Goal: Navigation & Orientation: Understand site structure

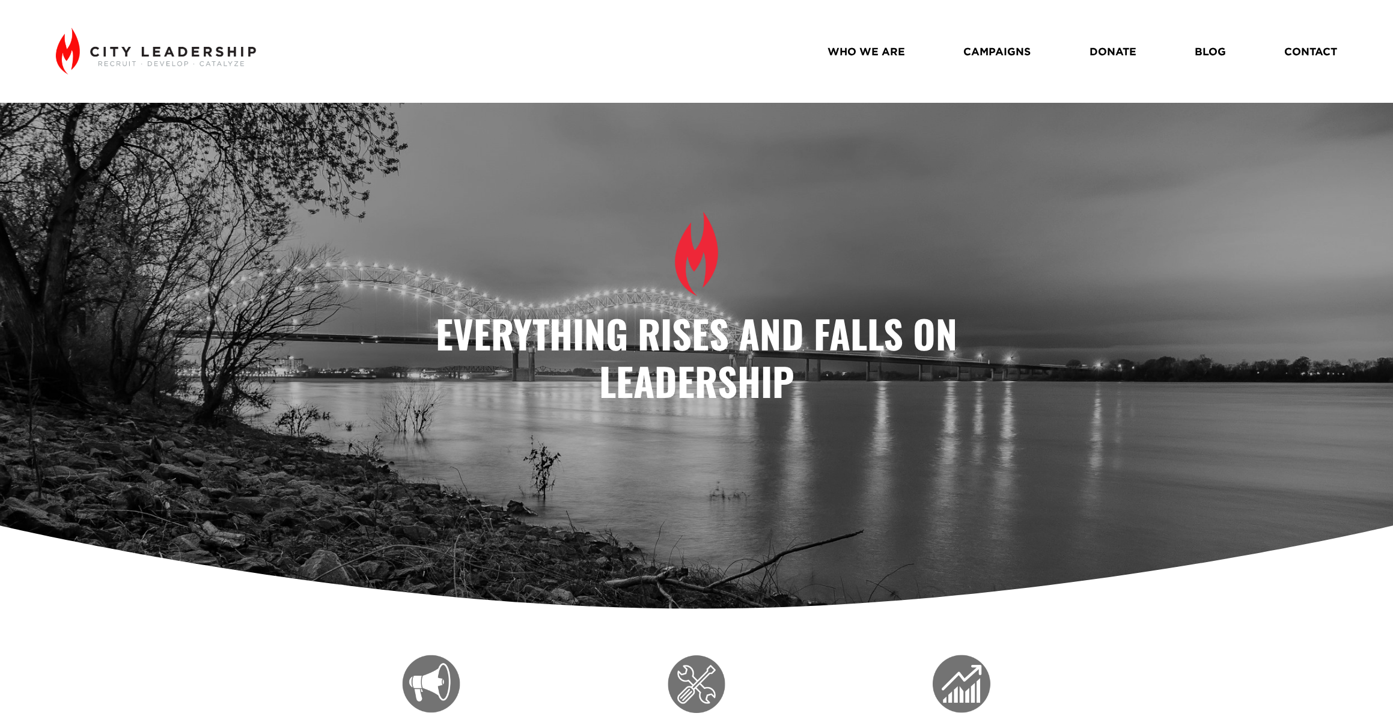
click at [883, 49] on link "WHO WE ARE" at bounding box center [866, 51] width 78 height 21
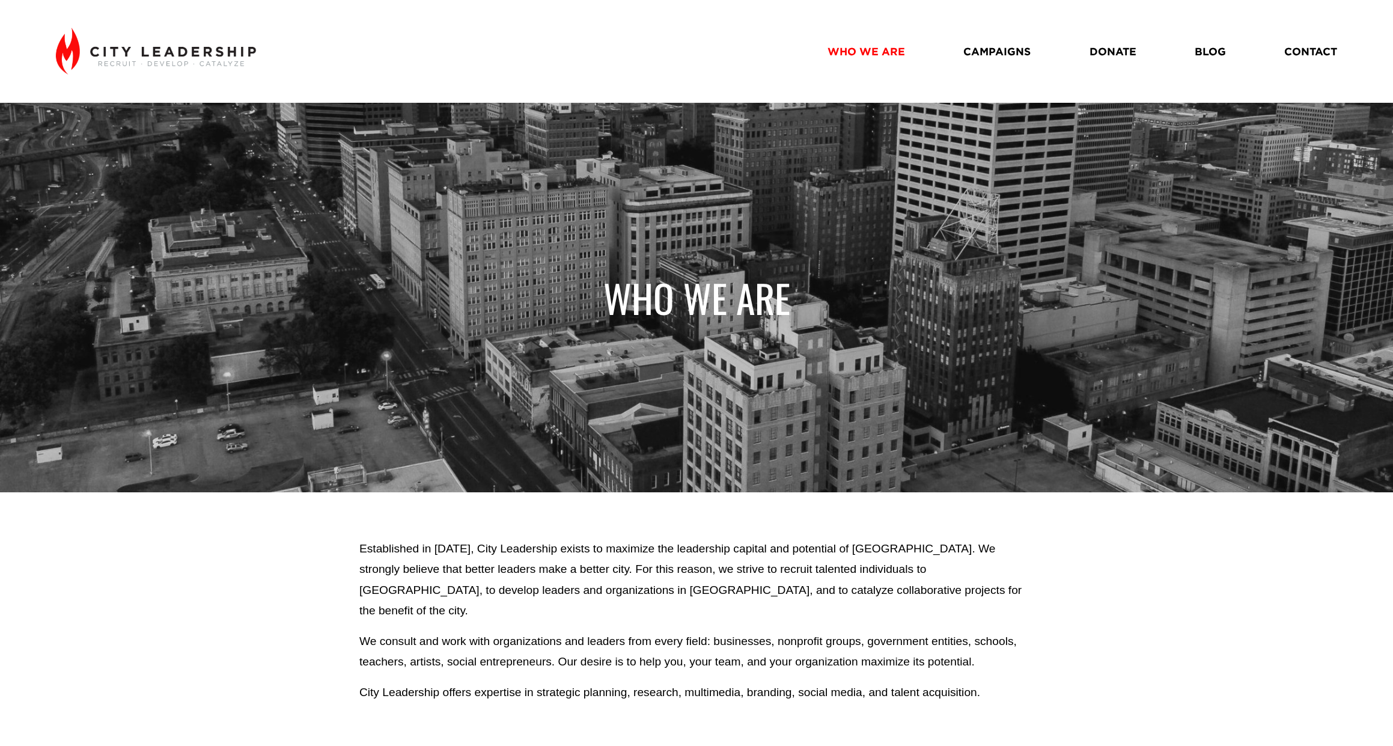
scroll to position [403, 0]
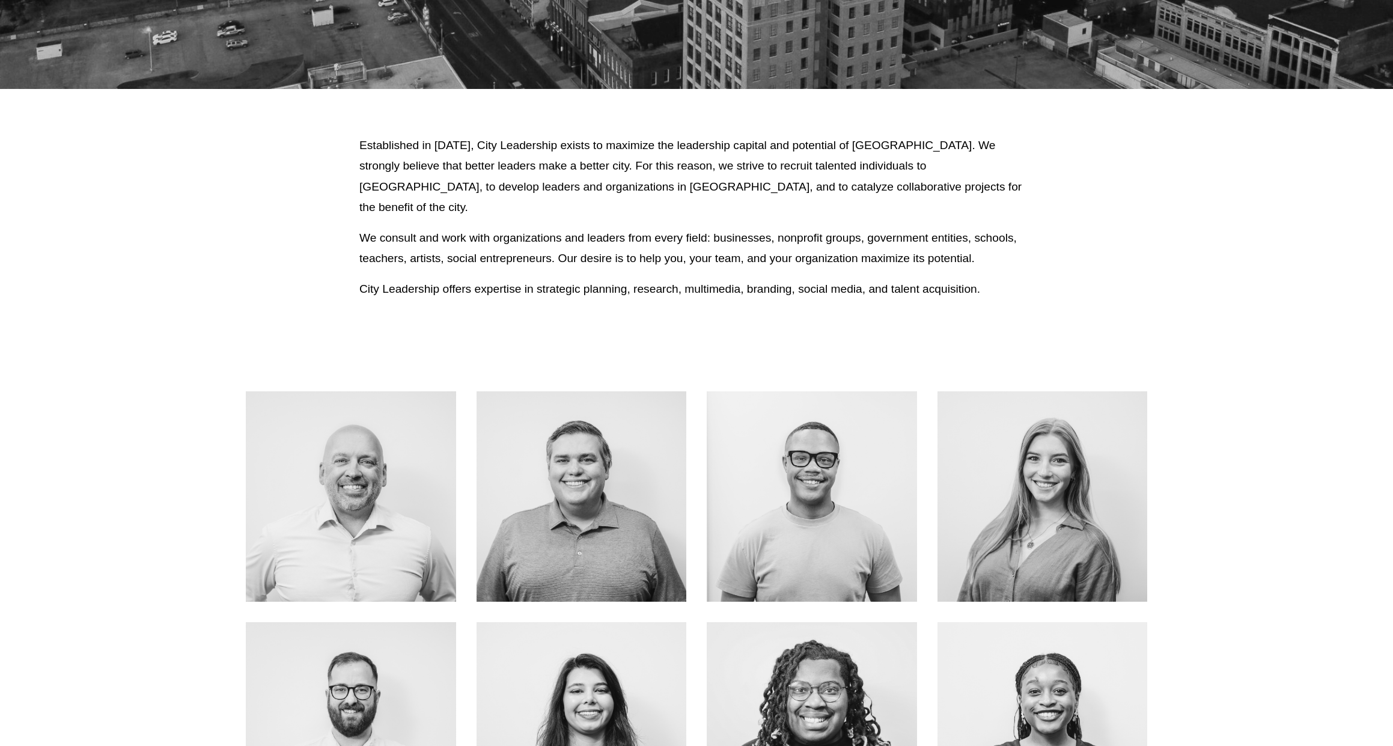
click at [286, 571] on div at bounding box center [351, 496] width 210 height 210
click at [337, 515] on link "About Me" at bounding box center [351, 524] width 96 height 32
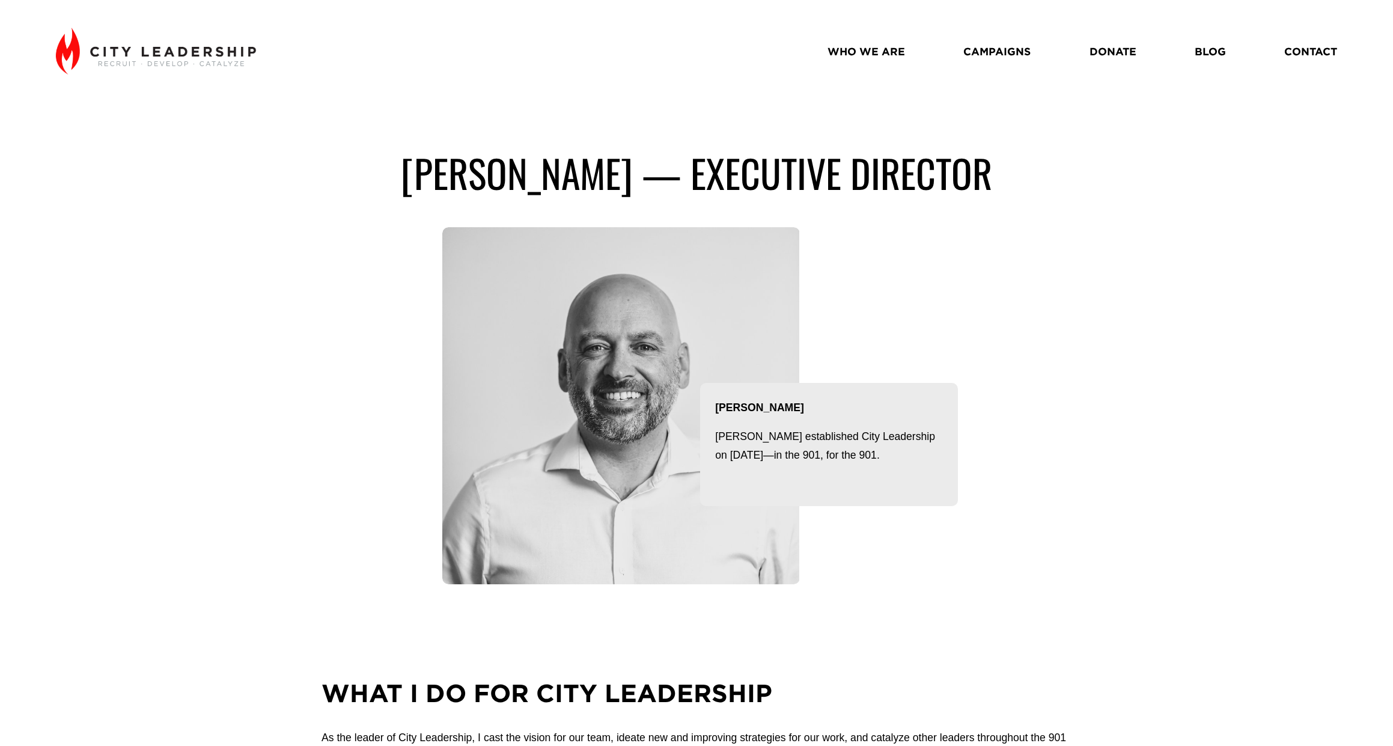
click at [884, 51] on link "WHO WE ARE" at bounding box center [866, 51] width 78 height 21
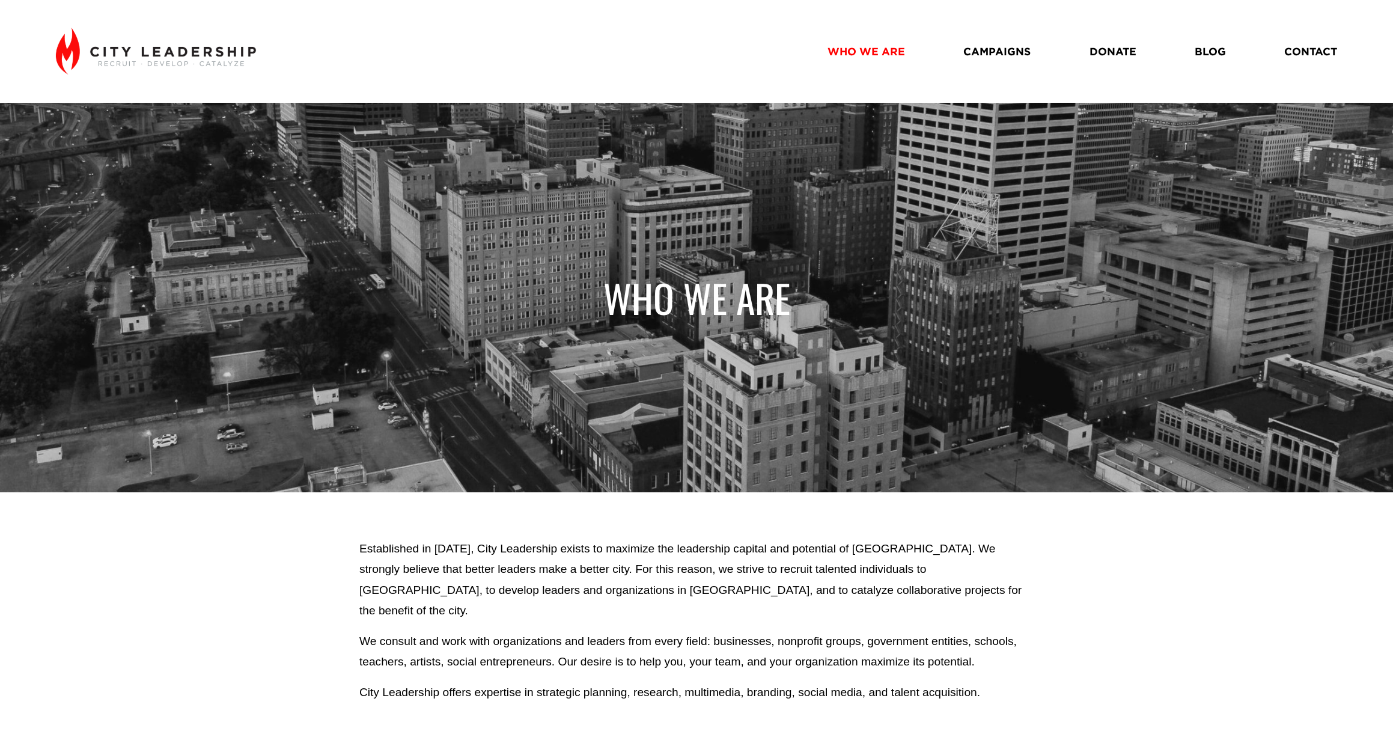
click at [152, 55] on img at bounding box center [156, 51] width 200 height 47
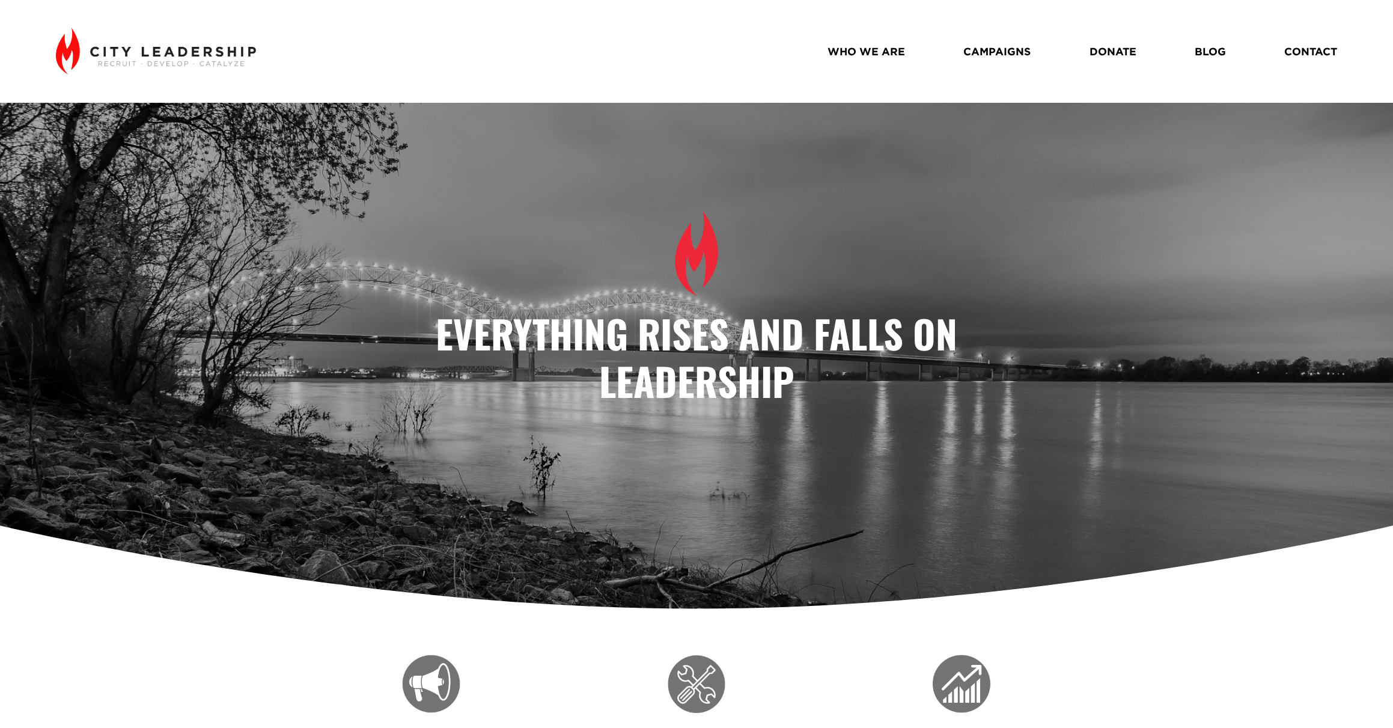
click at [1000, 54] on link "CAMPAIGNS" at bounding box center [996, 51] width 67 height 21
